Goal: Transaction & Acquisition: Subscribe to service/newsletter

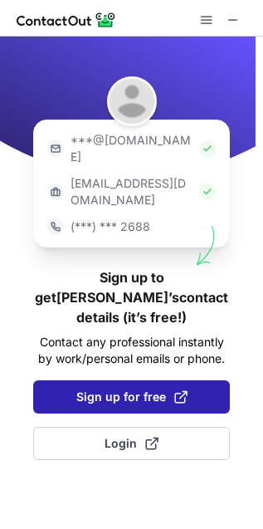
click at [105, 380] on button "Sign up for free" at bounding box center [131, 396] width 197 height 33
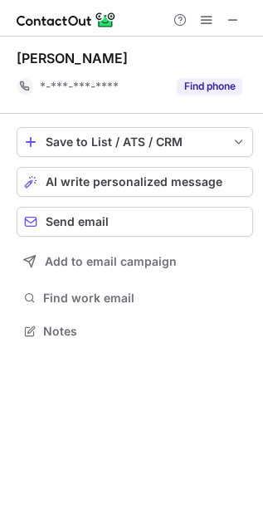
scroll to position [9, 8]
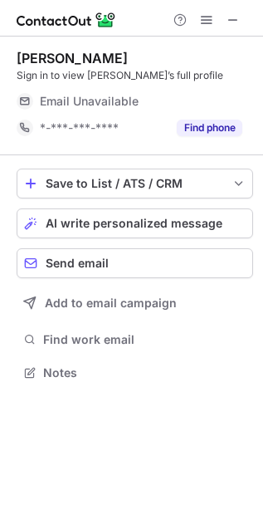
scroll to position [361, 263]
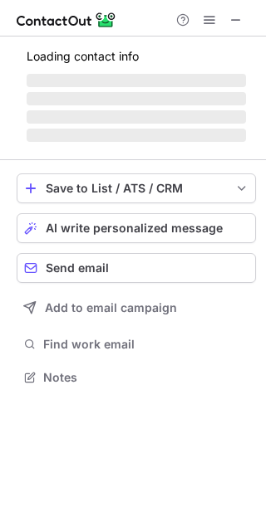
scroll to position [367, 266]
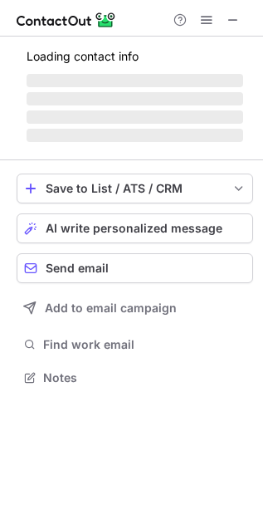
scroll to position [367, 263]
click at [236, 19] on span at bounding box center [233, 19] width 13 height 13
click at [170, 19] on button at bounding box center [180, 20] width 20 height 20
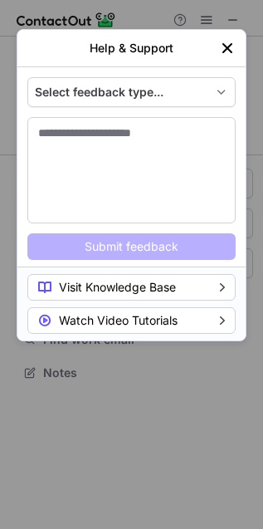
scroll to position [361, 263]
click at [222, 48] on img "left-button" at bounding box center [227, 48] width 17 height 17
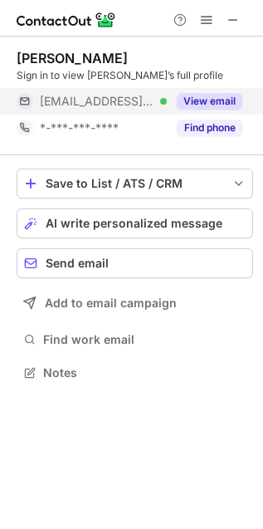
click at [131, 101] on div "***@nsu.edu Verified" at bounding box center [103, 101] width 127 height 15
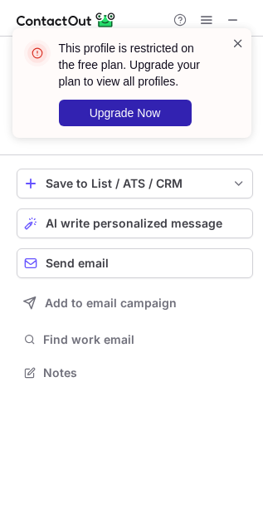
click at [238, 39] on span at bounding box center [237, 43] width 13 height 17
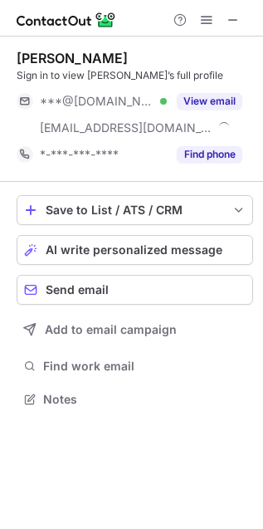
scroll to position [387, 263]
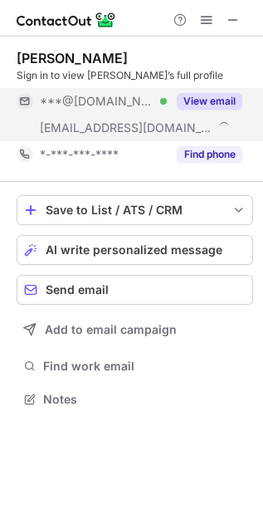
click at [90, 106] on span "***@yahoo.com" at bounding box center [97, 101] width 115 height 15
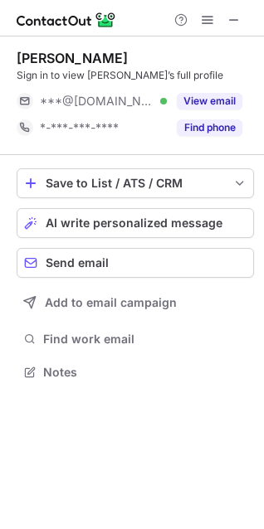
scroll to position [361, 264]
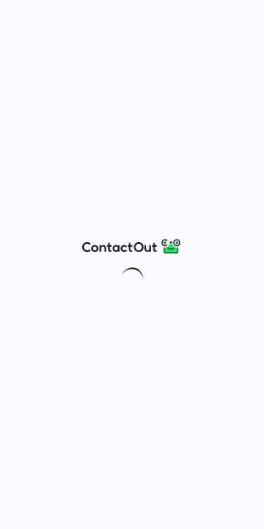
click at [244, 16] on div at bounding box center [132, 264] width 264 height 529
click at [246, 7] on div at bounding box center [132, 264] width 264 height 529
click at [237, 11] on div at bounding box center [132, 264] width 264 height 529
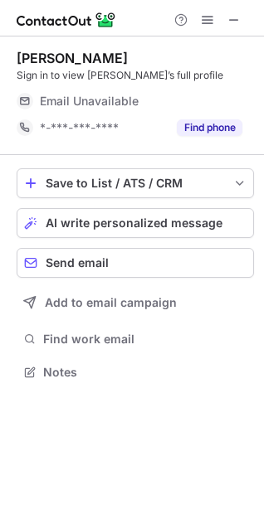
scroll to position [366, 264]
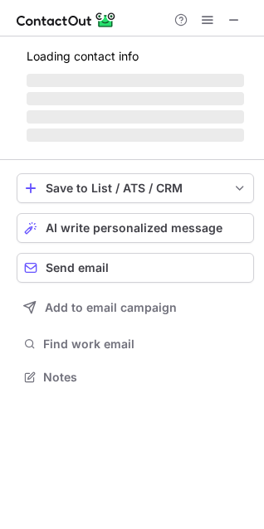
click at [237, 13] on span at bounding box center [233, 19] width 13 height 13
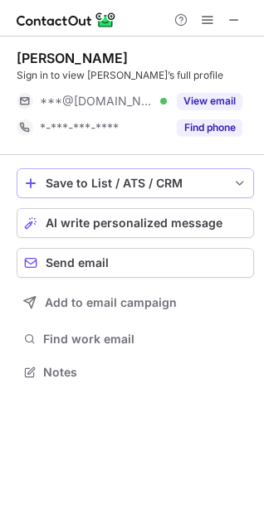
scroll to position [361, 264]
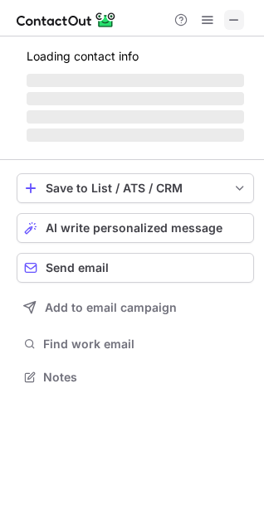
scroll to position [366, 264]
click at [235, 17] on span at bounding box center [233, 19] width 13 height 13
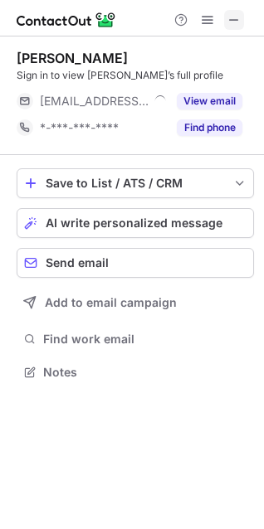
scroll to position [361, 264]
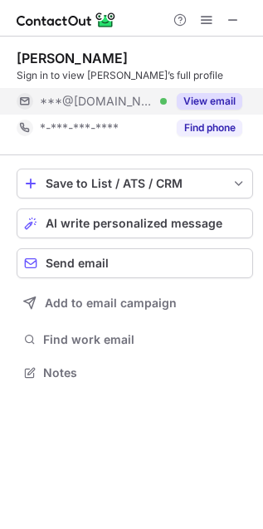
click at [115, 105] on span "***@[DOMAIN_NAME]" at bounding box center [97, 101] width 115 height 15
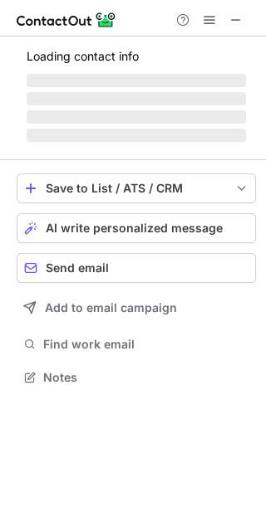
scroll to position [366, 266]
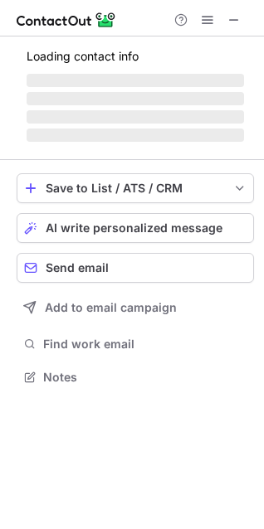
scroll to position [366, 264]
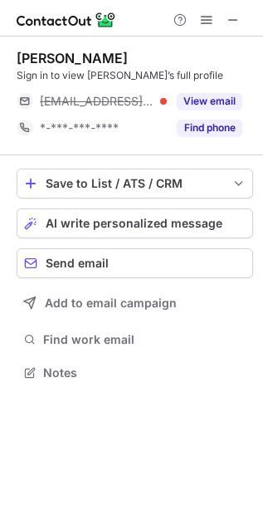
scroll to position [361, 263]
